Goal: Task Accomplishment & Management: Use online tool/utility

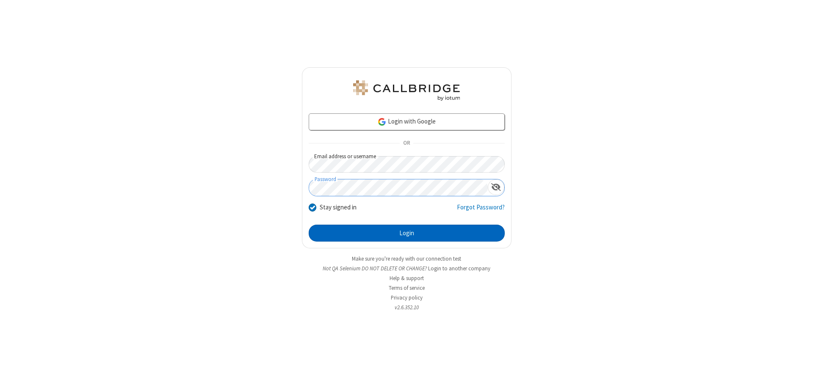
click at [407, 233] on button "Login" at bounding box center [407, 233] width 196 height 17
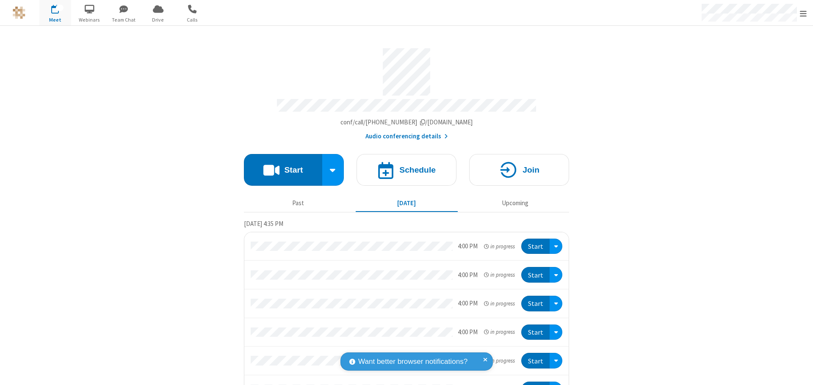
click at [279, 166] on button "Start" at bounding box center [283, 170] width 78 height 32
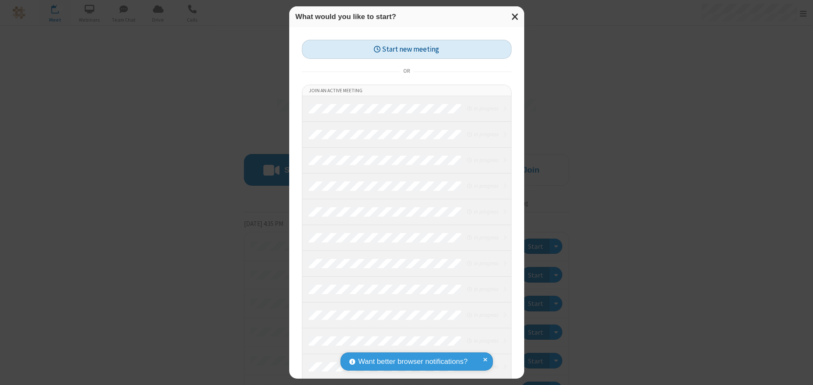
click at [407, 49] on button "Start new meeting" at bounding box center [407, 49] width 210 height 19
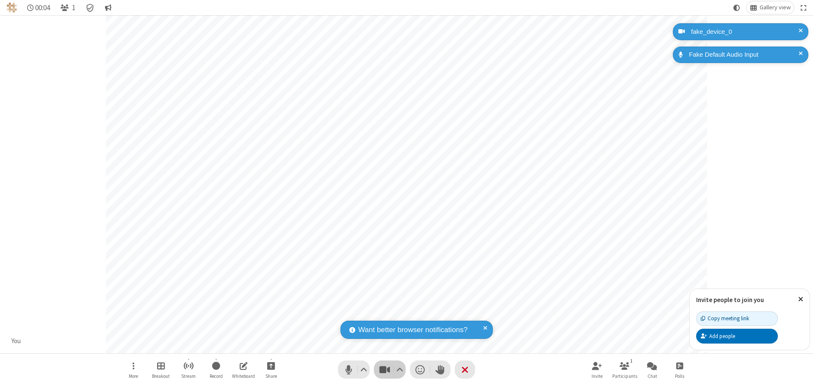
click at [385, 370] on span "Stop video (⌘+Shift+V)" at bounding box center [384, 370] width 13 height 12
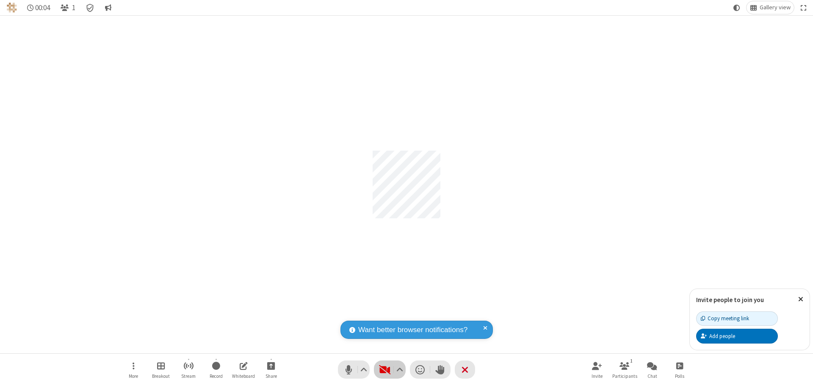
click at [385, 370] on span "Start video (⌘+Shift+V)" at bounding box center [384, 370] width 13 height 12
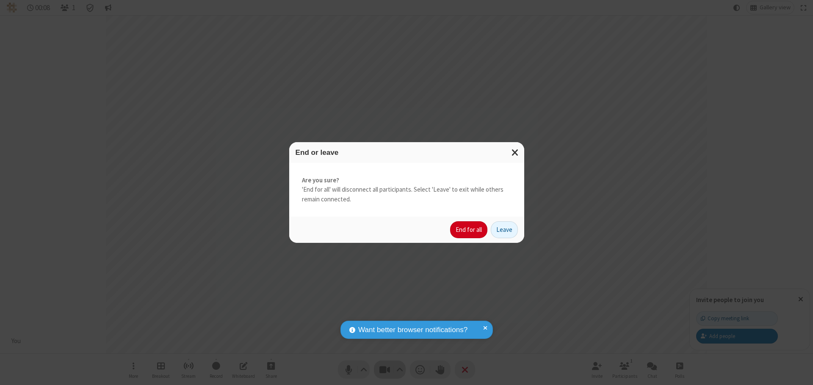
click at [469, 230] on button "End for all" at bounding box center [468, 229] width 37 height 17
